Goal: Task Accomplishment & Management: Complete application form

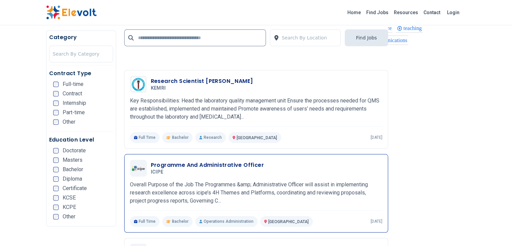
click at [202, 161] on h3 "Programme And Administrative Officer" at bounding box center [207, 165] width 113 height 8
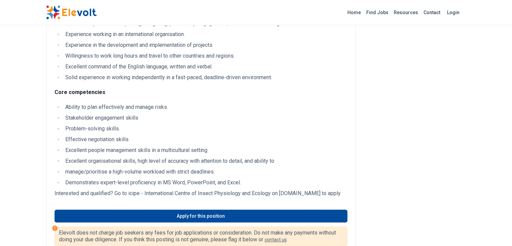
scroll to position [606, 0]
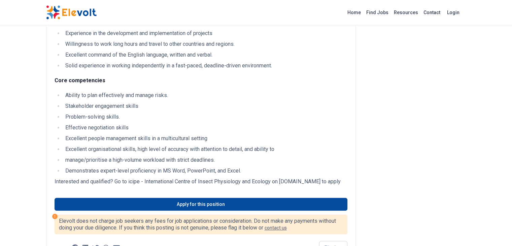
click at [300, 177] on p "Interested and qualified? Go to icipe - International Centre of Insect Physiolo…" at bounding box center [201, 181] width 293 height 8
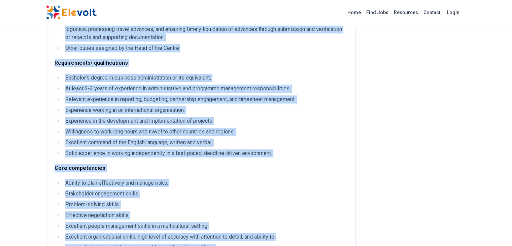
scroll to position [590, 0]
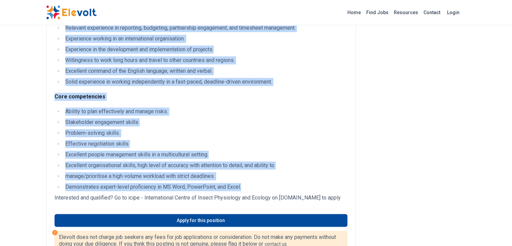
drag, startPoint x: 12, startPoint y: 78, endPoint x: 191, endPoint y: 140, distance: 189.3
copy div "Overall Purpose of the Job The Programmes & Administrative Officer will assist …"
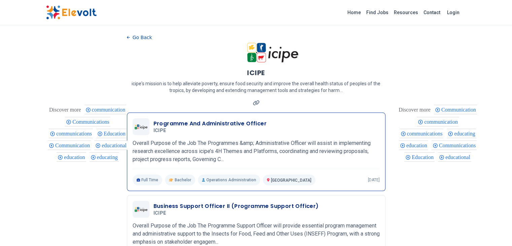
click at [201, 127] on h3 "Programme And Administrative Officer" at bounding box center [210, 124] width 113 height 8
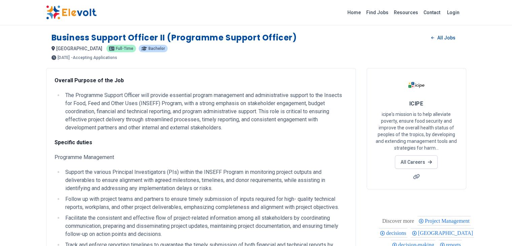
click at [46, 13] on img at bounding box center [71, 12] width 51 height 14
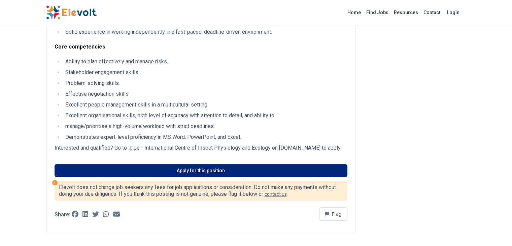
click at [172, 164] on link "Apply for this position" at bounding box center [201, 170] width 293 height 13
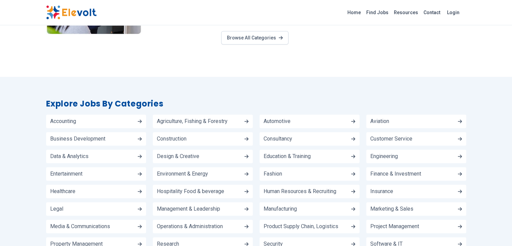
scroll to position [573, 0]
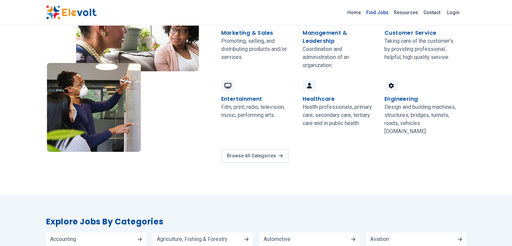
click at [391, 11] on link "Find Jobs" at bounding box center [378, 12] width 28 height 11
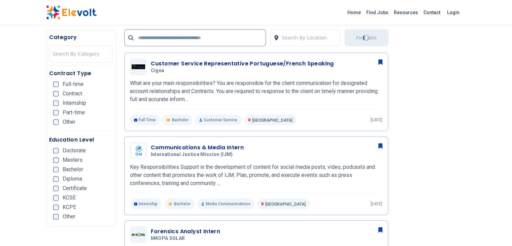
scroll to position [370, 0]
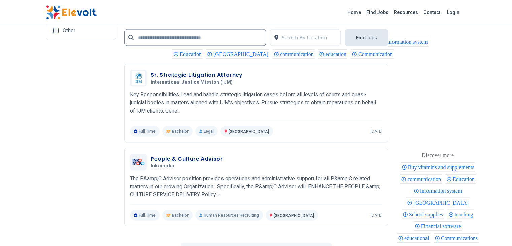
scroll to position [1448, 0]
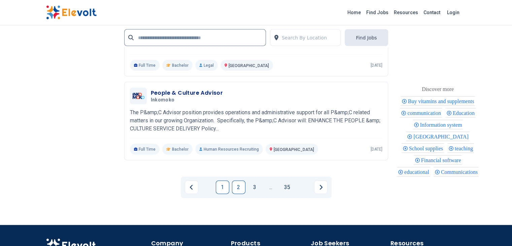
click at [236, 181] on link "2" at bounding box center [238, 187] width 13 height 13
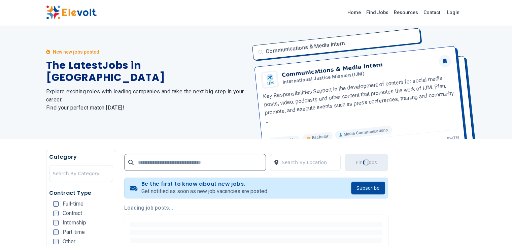
scroll to position [0, 0]
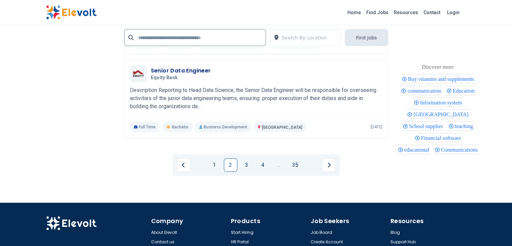
scroll to position [1567, 0]
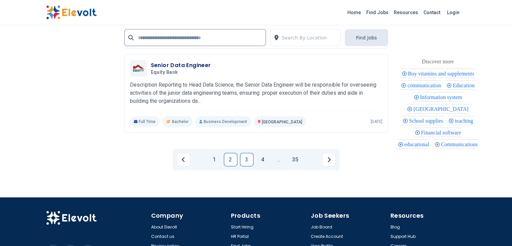
click at [244, 153] on link "3" at bounding box center [246, 159] width 13 height 13
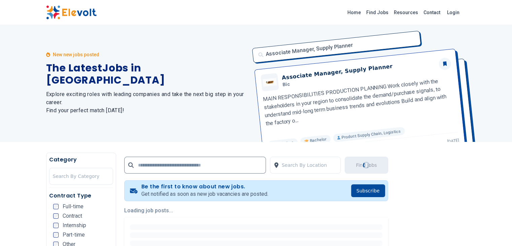
scroll to position [0, 0]
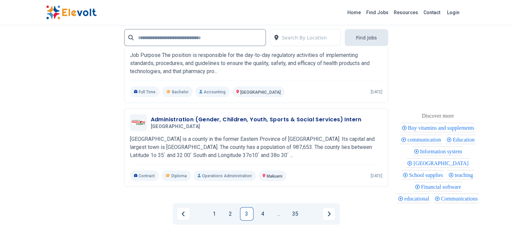
scroll to position [1415, 0]
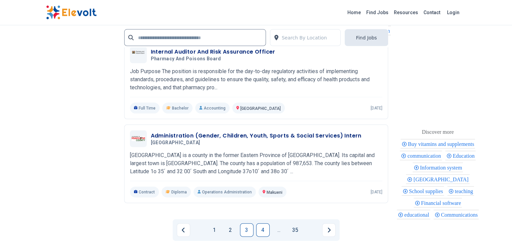
click at [261, 223] on link "4" at bounding box center [262, 229] width 13 height 13
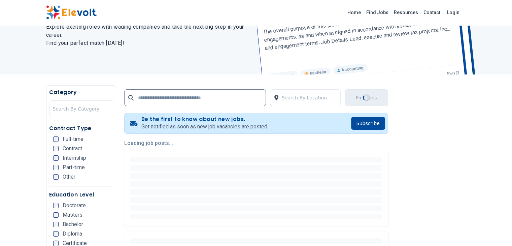
scroll to position [101, 0]
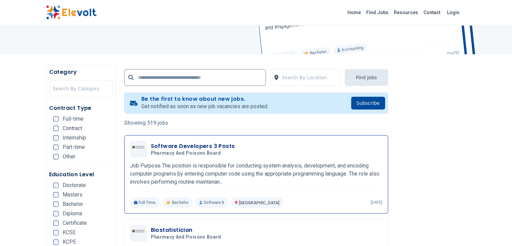
scroll to position [135, 0]
